Goal: Task Accomplishment & Management: Manage account settings

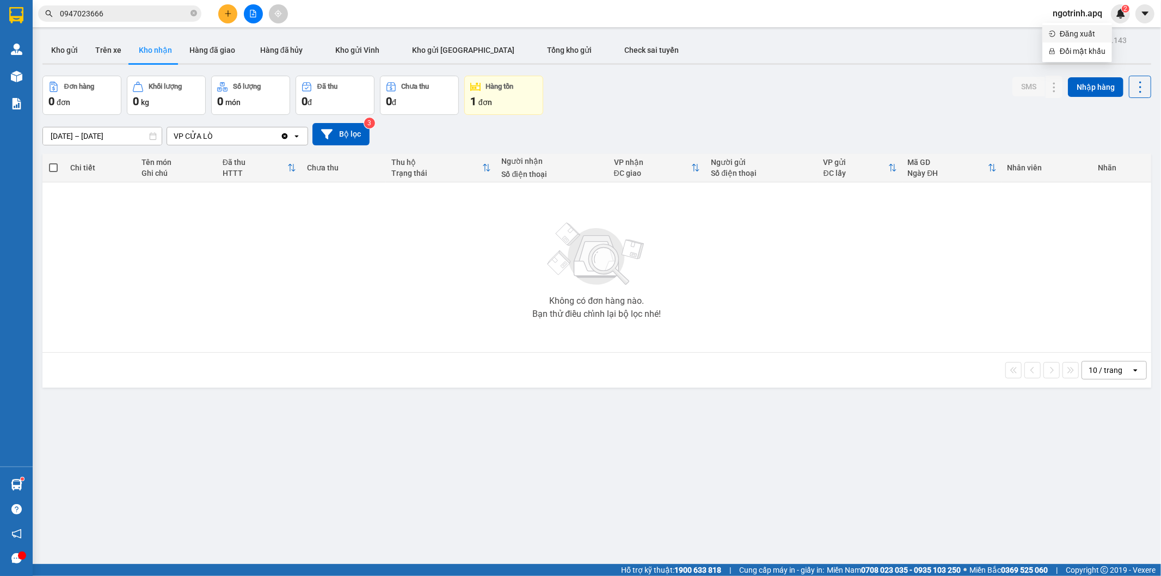
click at [1063, 30] on span "Đăng xuất" at bounding box center [1083, 34] width 46 height 12
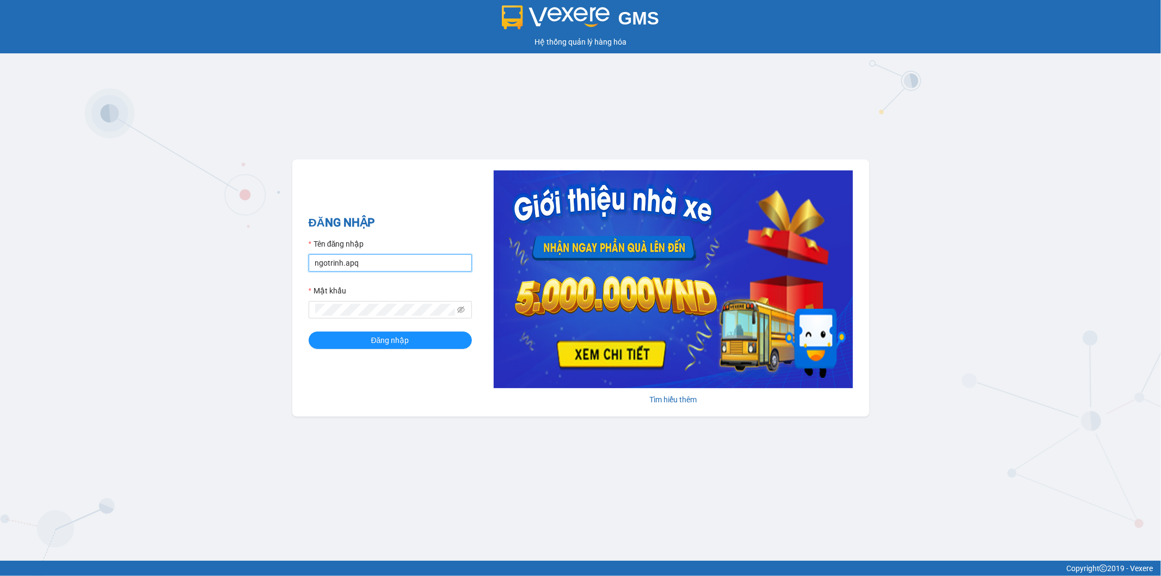
click at [453, 261] on input "ngotrinh.apq" at bounding box center [390, 262] width 163 height 17
type input "maisuong.apq"
click at [421, 342] on button "Đăng nhập" at bounding box center [390, 339] width 163 height 17
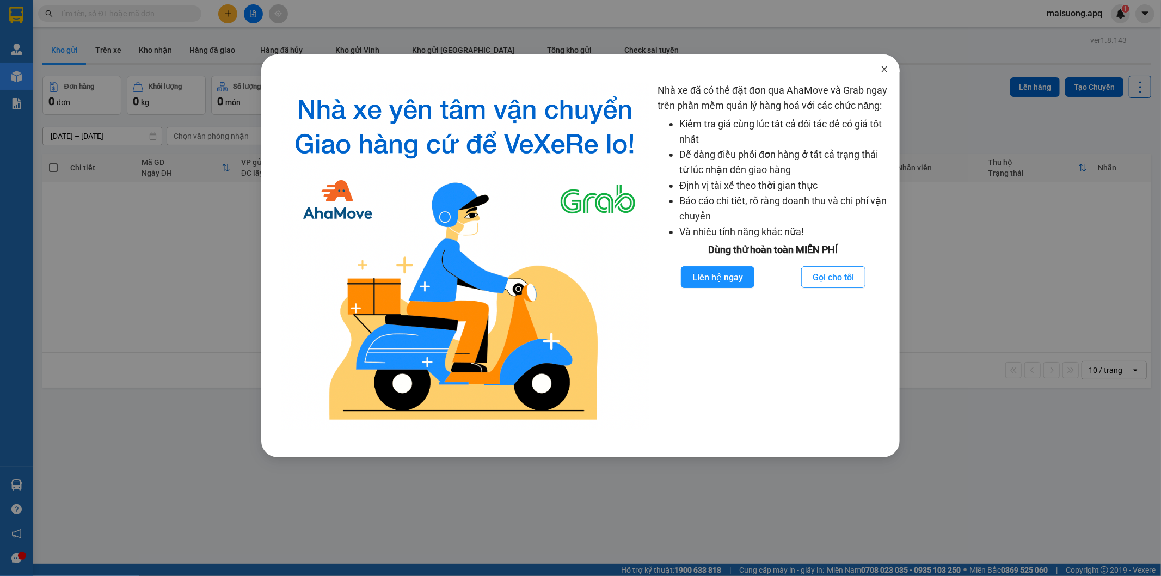
click at [884, 69] on icon "close" at bounding box center [884, 69] width 6 height 7
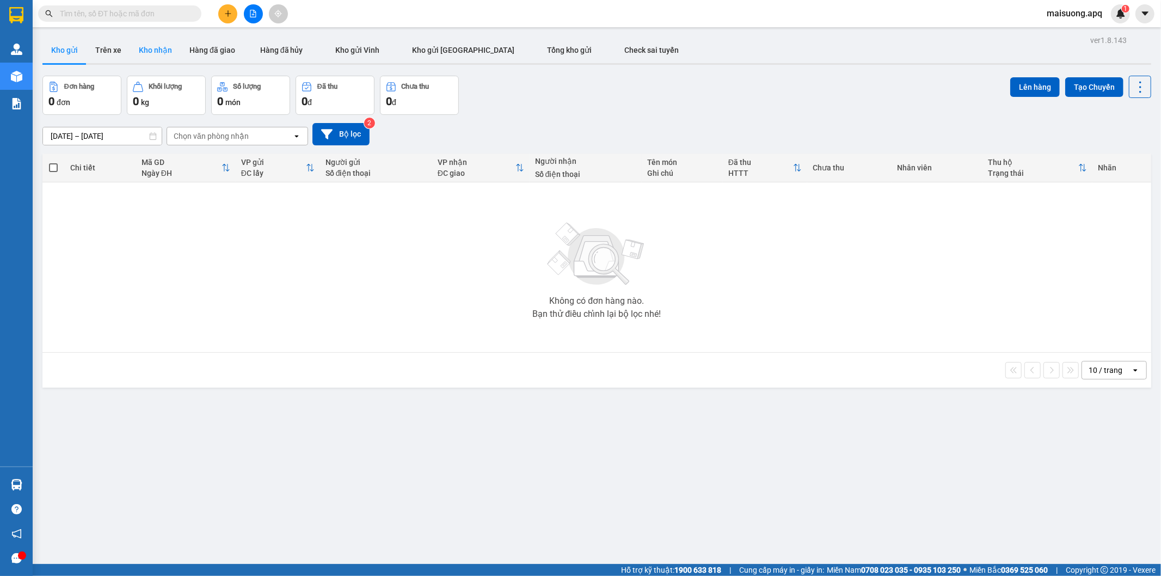
click at [163, 50] on button "Kho nhận" at bounding box center [155, 50] width 51 height 26
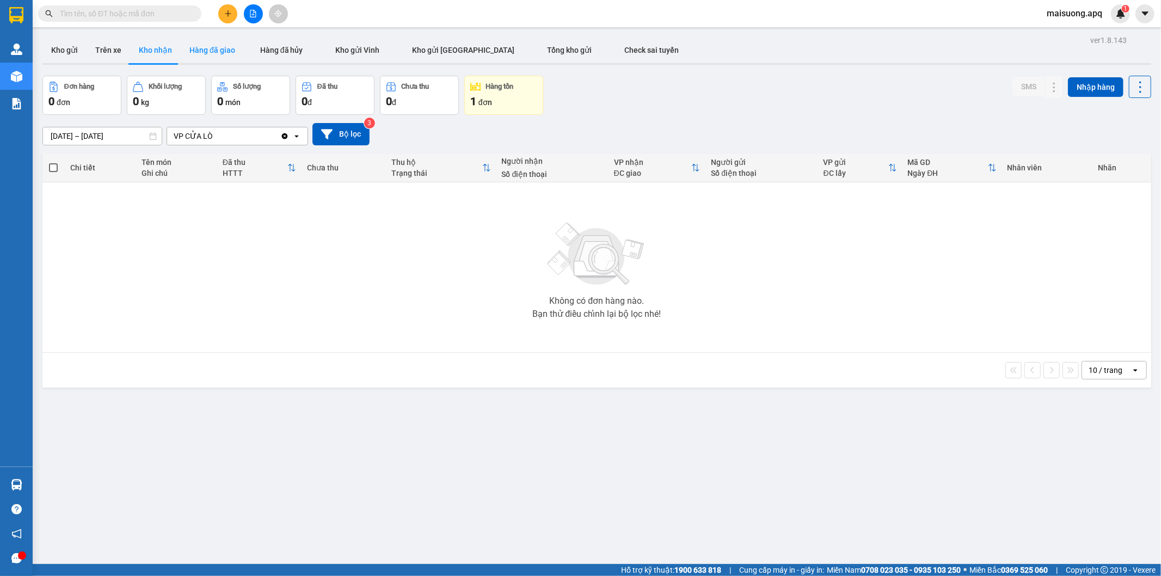
click at [217, 48] on button "Hàng đã giao" at bounding box center [212, 50] width 63 height 26
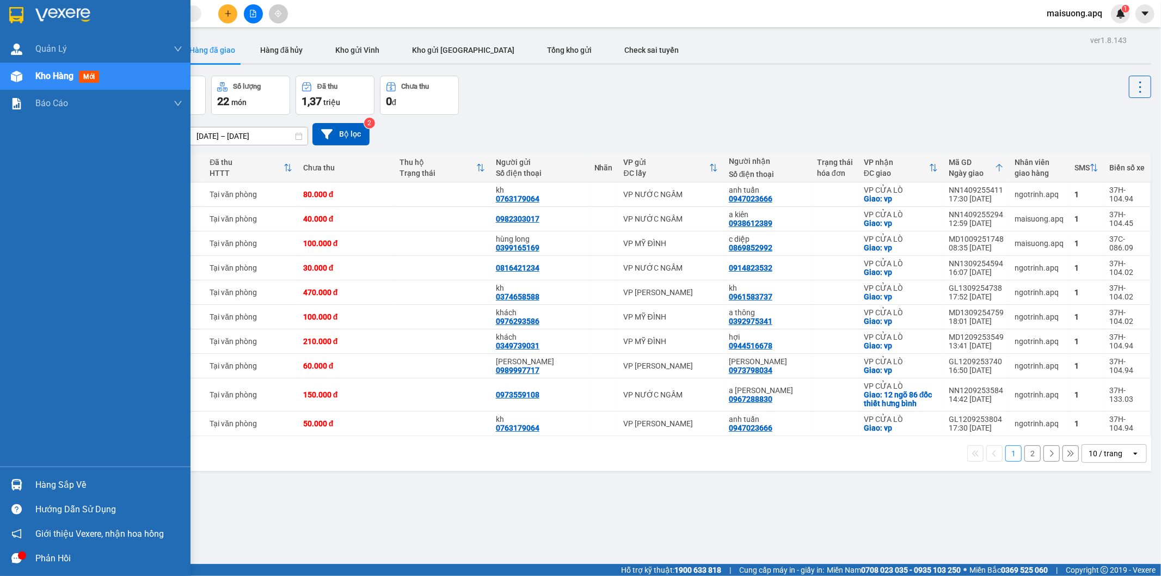
click at [56, 485] on div "Hàng sắp về" at bounding box center [108, 485] width 147 height 16
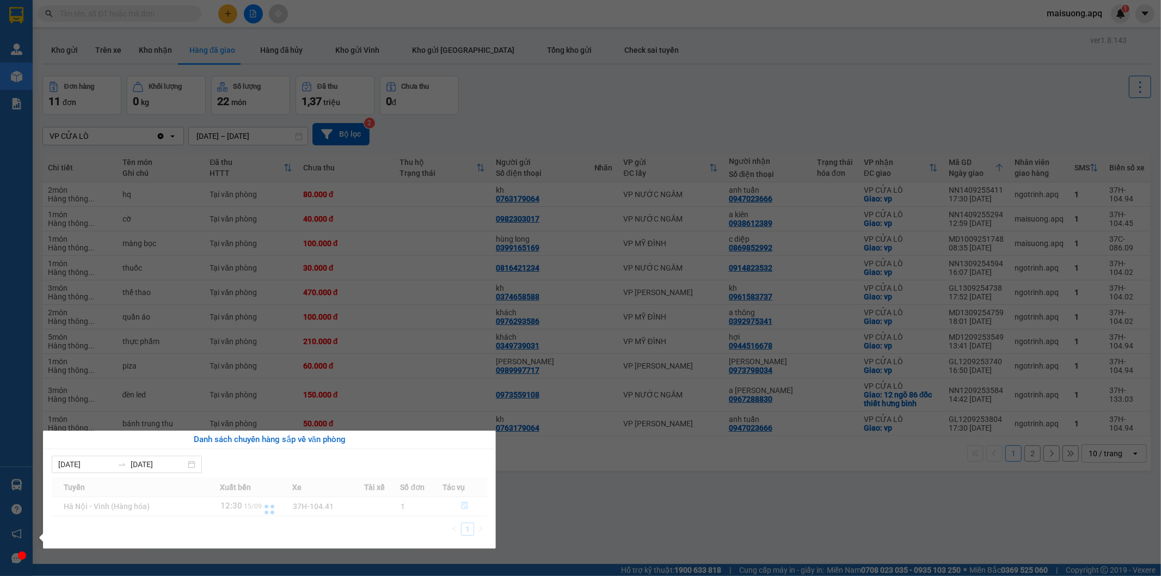
click at [608, 493] on section "Kết quả tìm kiếm ( 0 ) Bộ lọc No Data maisuong.apq 1 Quản Lý Quản lý thu hộ Quả…" at bounding box center [580, 288] width 1161 height 576
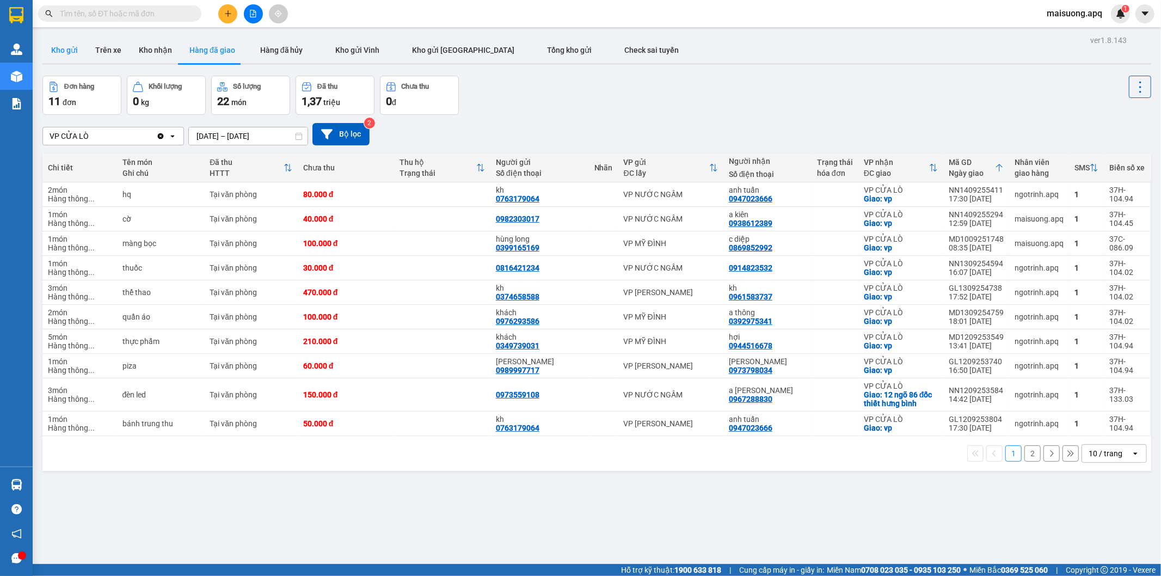
click at [67, 56] on button "Kho gửi" at bounding box center [64, 50] width 44 height 26
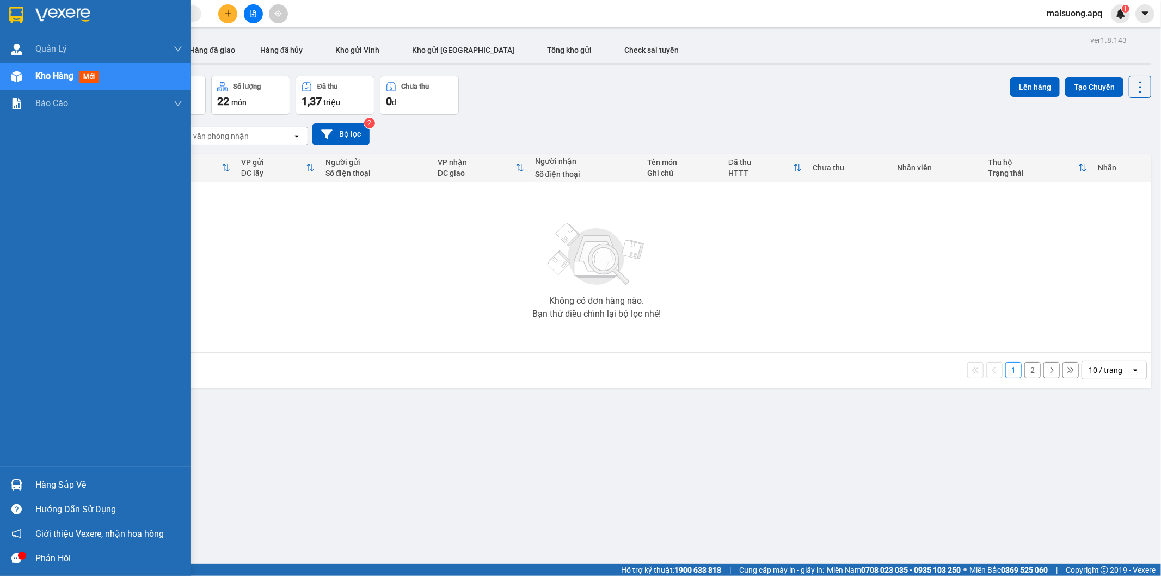
click at [136, 77] on div "Kho hàng mới" at bounding box center [108, 76] width 147 height 27
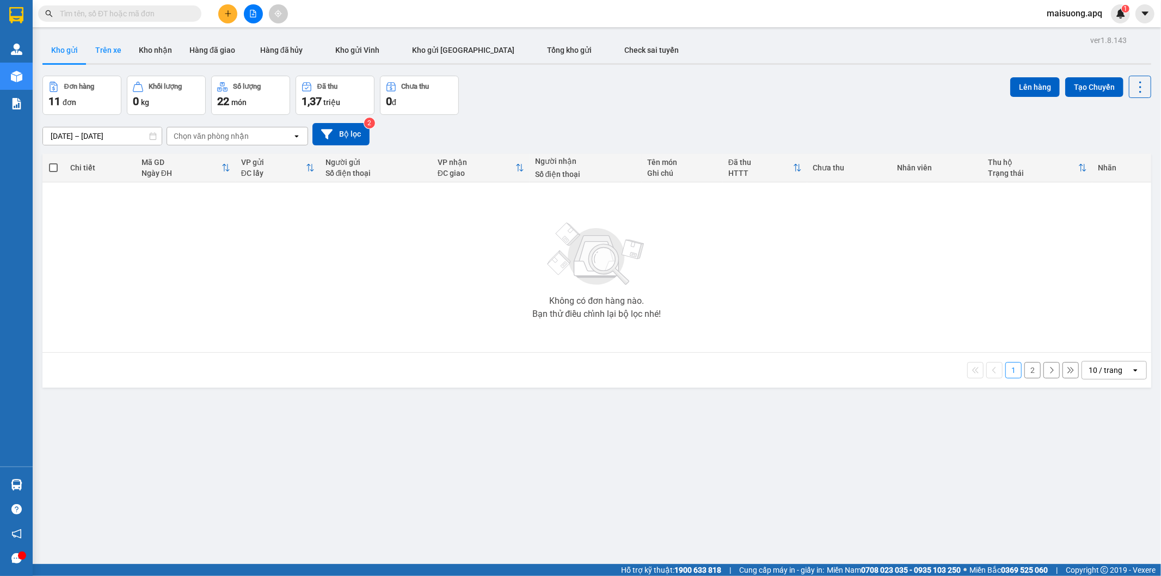
click at [101, 49] on button "Trên xe" at bounding box center [109, 50] width 44 height 26
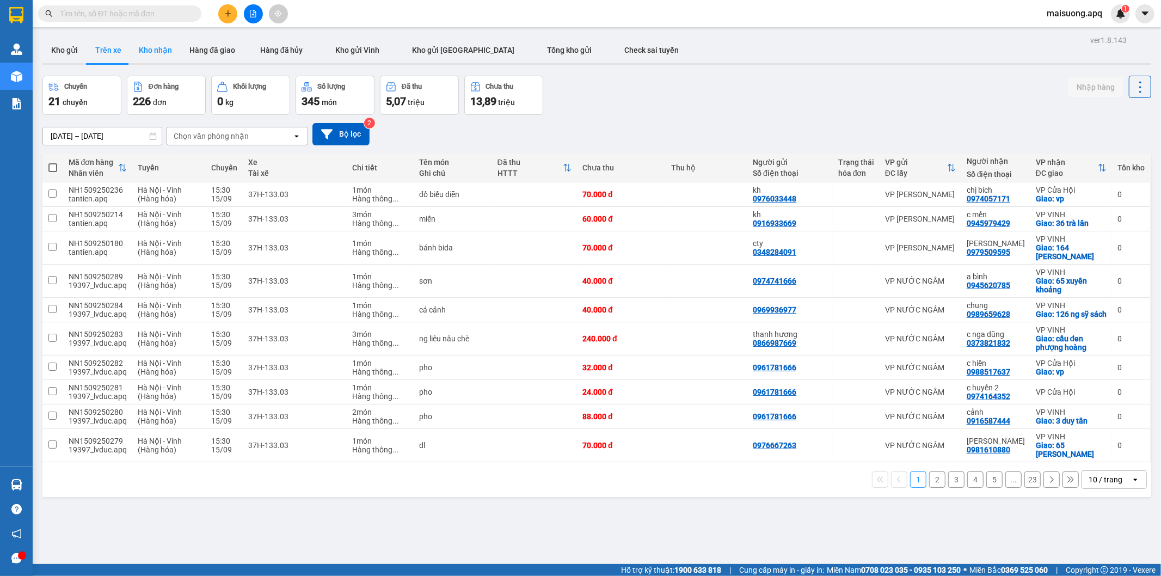
click at [151, 49] on button "Kho nhận" at bounding box center [155, 50] width 51 height 26
type input "[DATE] – [DATE]"
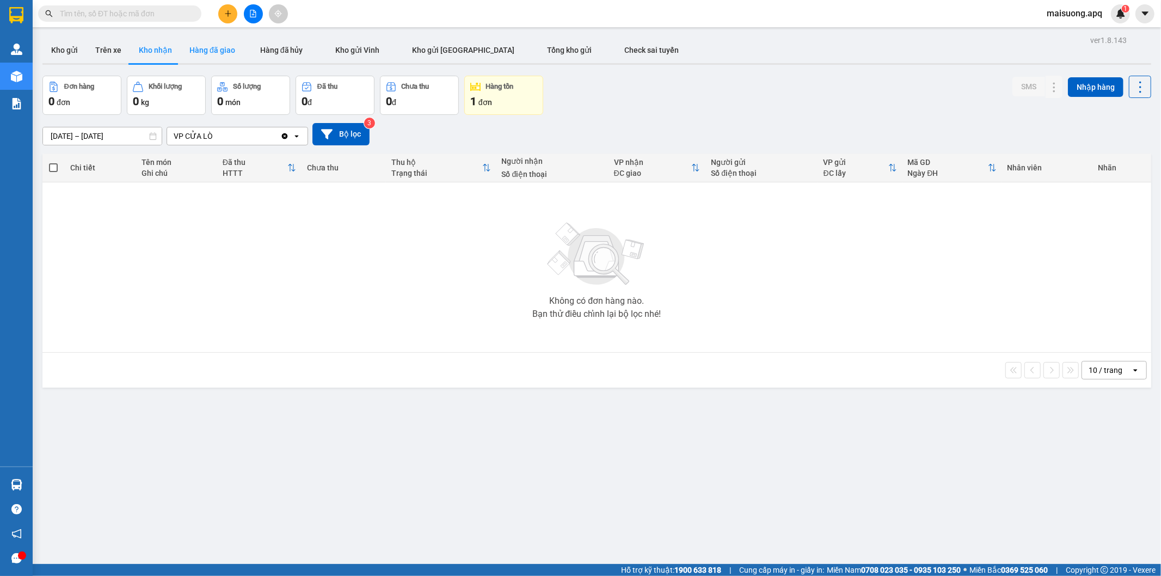
click at [206, 52] on button "Hàng đã giao" at bounding box center [212, 50] width 63 height 26
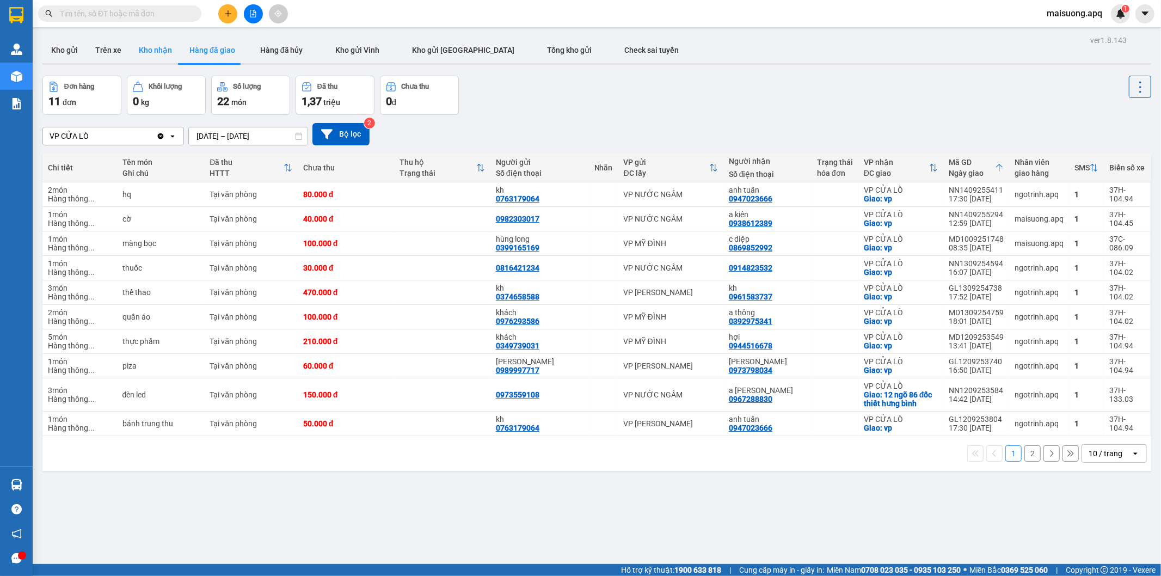
click at [153, 53] on button "Kho nhận" at bounding box center [155, 50] width 51 height 26
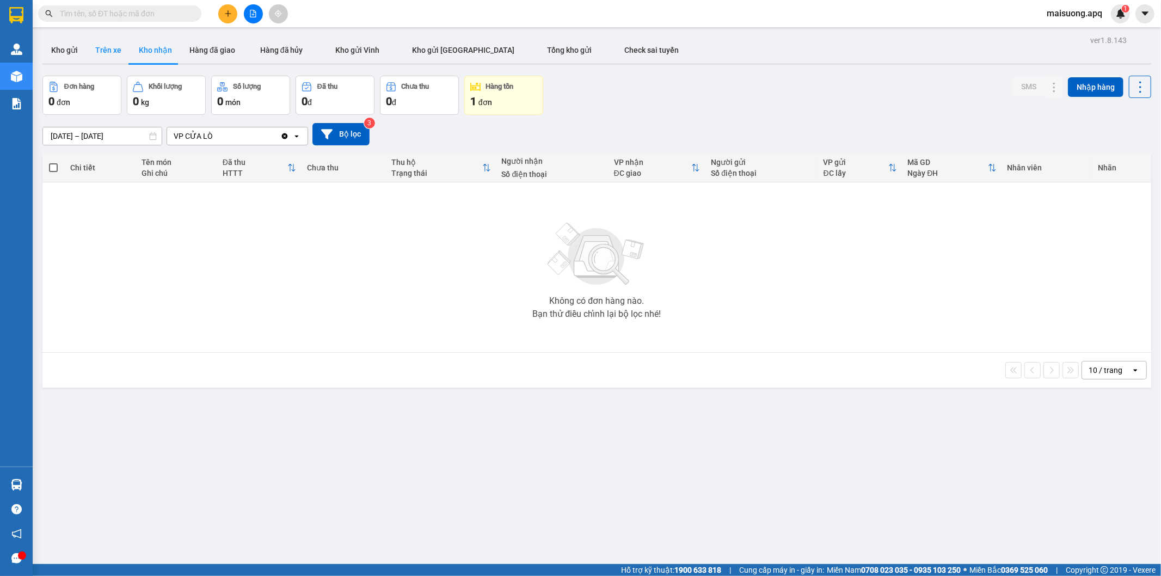
click at [116, 50] on button "Trên xe" at bounding box center [109, 50] width 44 height 26
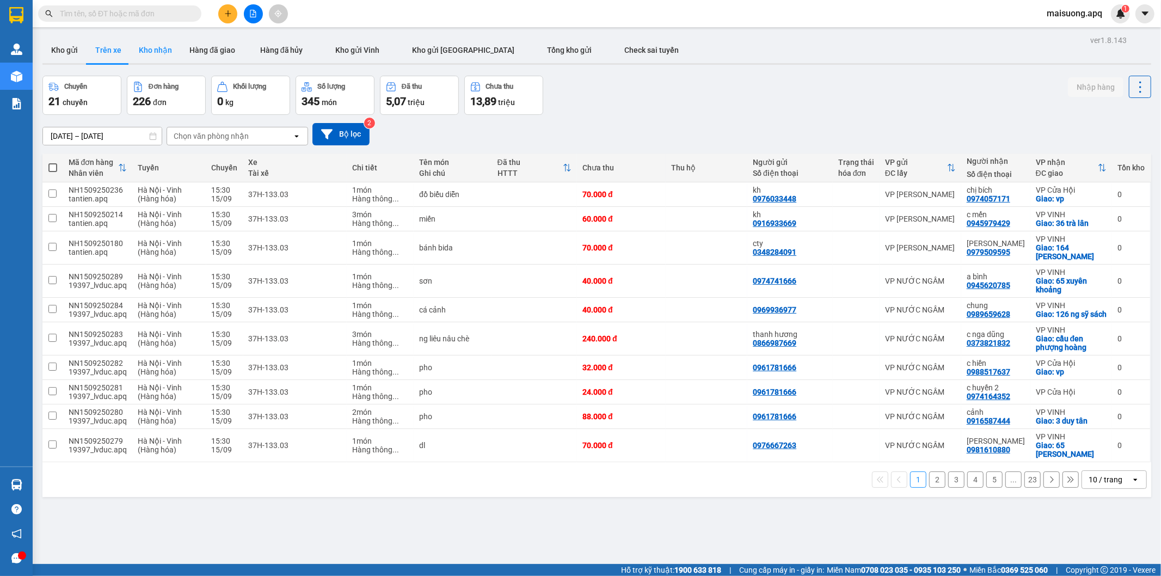
click at [157, 47] on button "Kho nhận" at bounding box center [155, 50] width 51 height 26
type input "[DATE] – [DATE]"
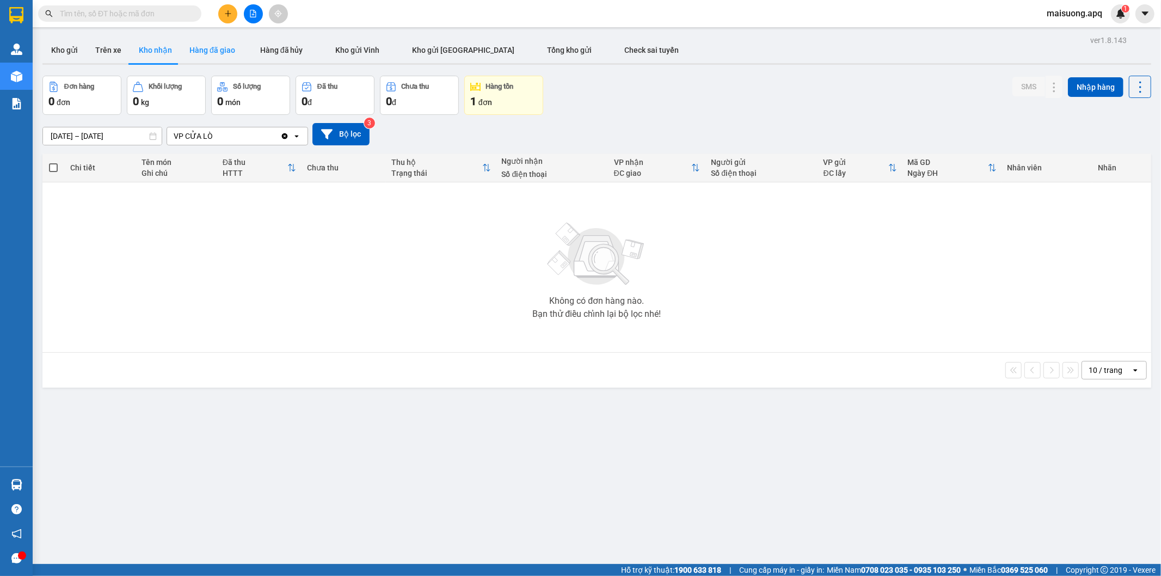
click at [209, 55] on button "Hàng đã giao" at bounding box center [212, 50] width 63 height 26
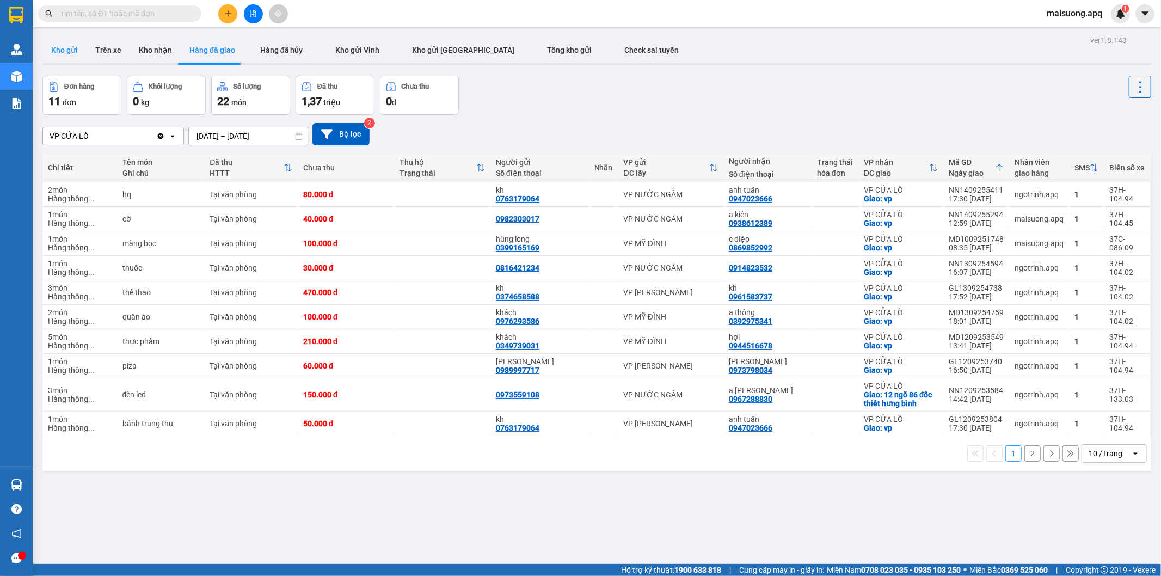
click at [73, 49] on button "Kho gửi" at bounding box center [64, 50] width 44 height 26
